Goal: Task Accomplishment & Management: Complete application form

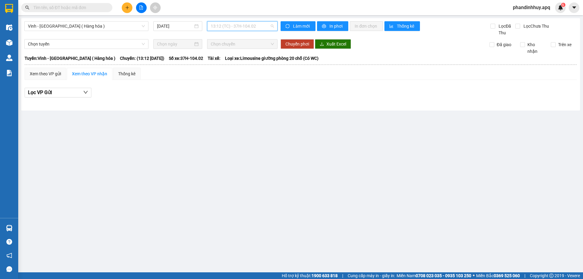
click at [274, 25] on span "13:12 (TC) - 37H-104.02" at bounding box center [242, 26] width 63 height 9
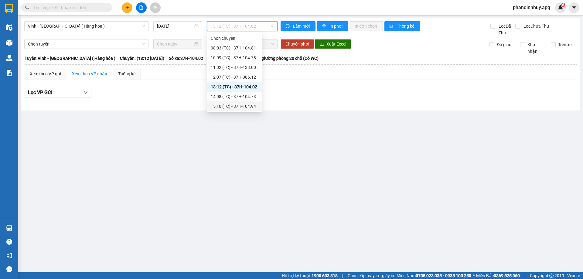
click at [236, 105] on div "15:10 (TC) - 37H-104.94" at bounding box center [234, 106] width 47 height 7
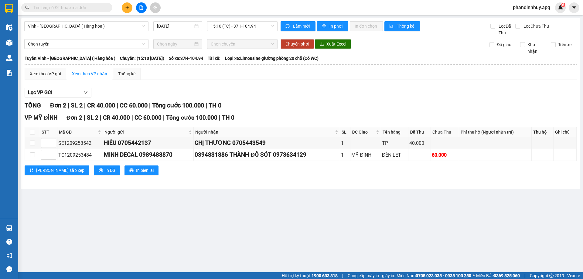
click at [107, 5] on span at bounding box center [108, 7] width 4 height 7
click at [99, 9] on input "text" at bounding box center [69, 7] width 72 height 7
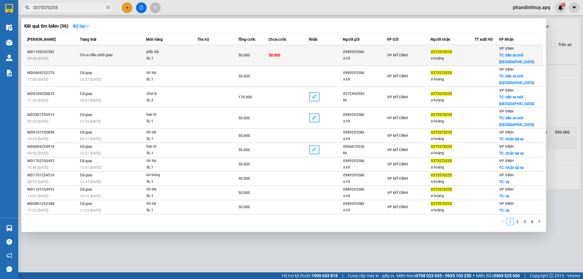
type input "0375570255"
click at [289, 49] on td "50.000" at bounding box center [288, 55] width 41 height 21
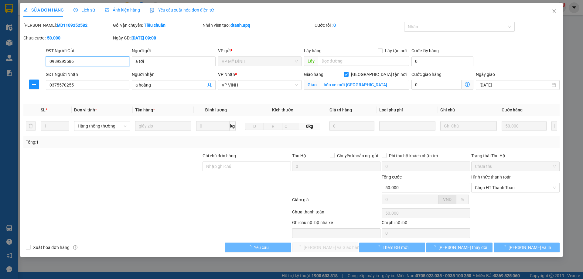
type input "0989293586"
type input "a tới"
type input "0375570255"
type input "a hoàng"
checkbox input "true"
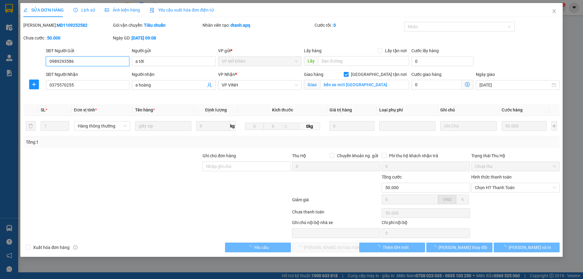
type input "bến xe mới [GEOGRAPHIC_DATA]"
type input "50.000"
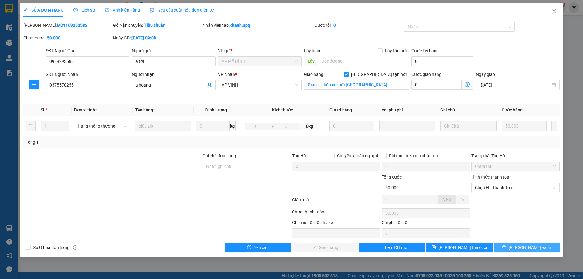
click at [528, 247] on span "[PERSON_NAME] và In" at bounding box center [529, 247] width 42 height 7
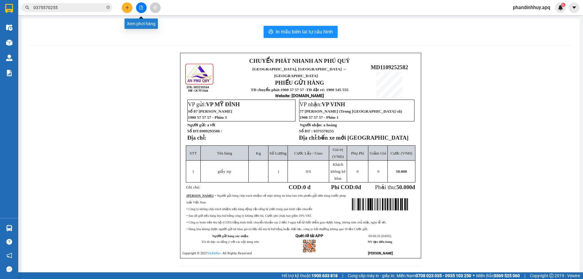
click at [139, 7] on button at bounding box center [141, 7] width 11 height 11
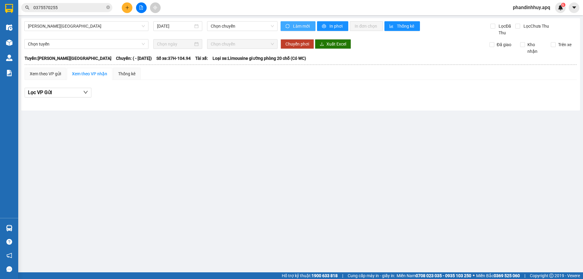
click at [300, 25] on span "Làm mới" at bounding box center [302, 26] width 18 height 7
click at [337, 25] on span "In phơi" at bounding box center [336, 26] width 14 height 7
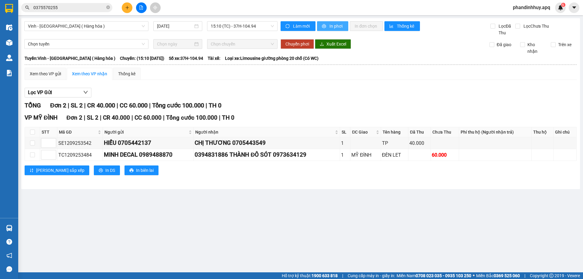
click at [331, 25] on span "In phơi" at bounding box center [336, 26] width 14 height 7
